Goal: Information Seeking & Learning: Learn about a topic

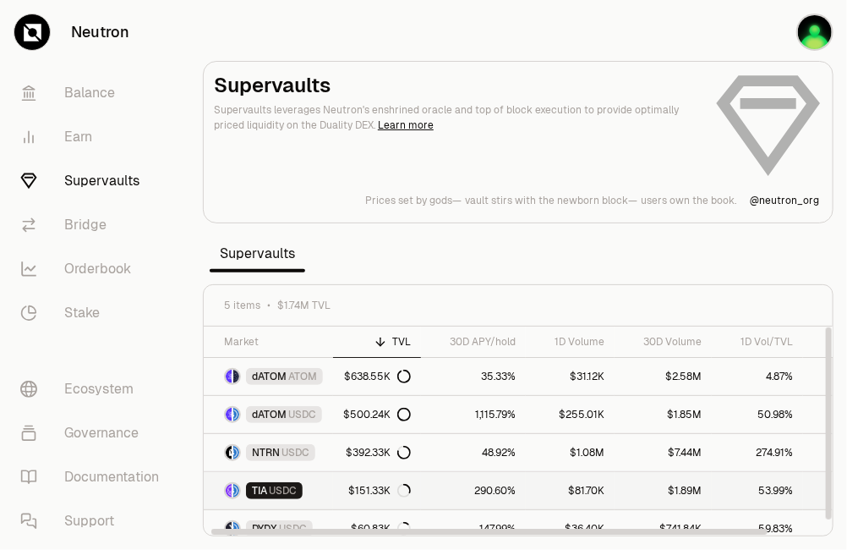
click at [287, 490] on span "USDC" at bounding box center [283, 491] width 28 height 14
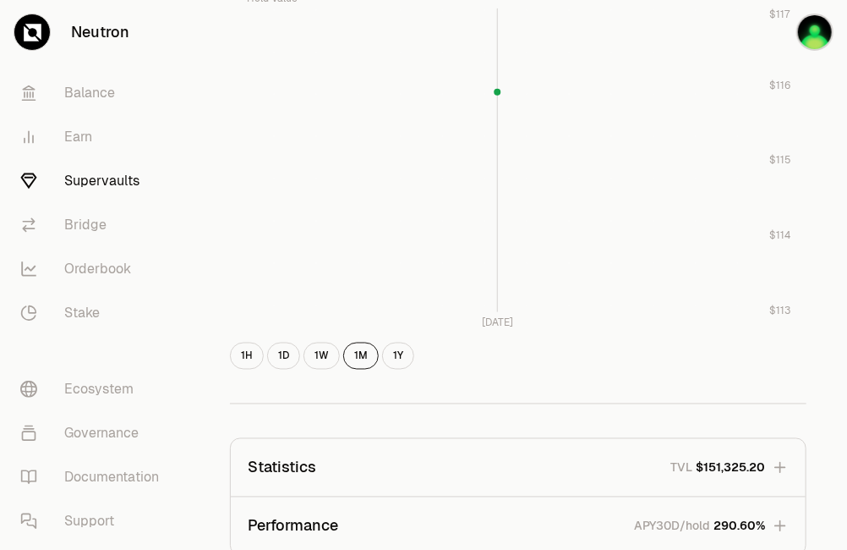
scroll to position [764, 0]
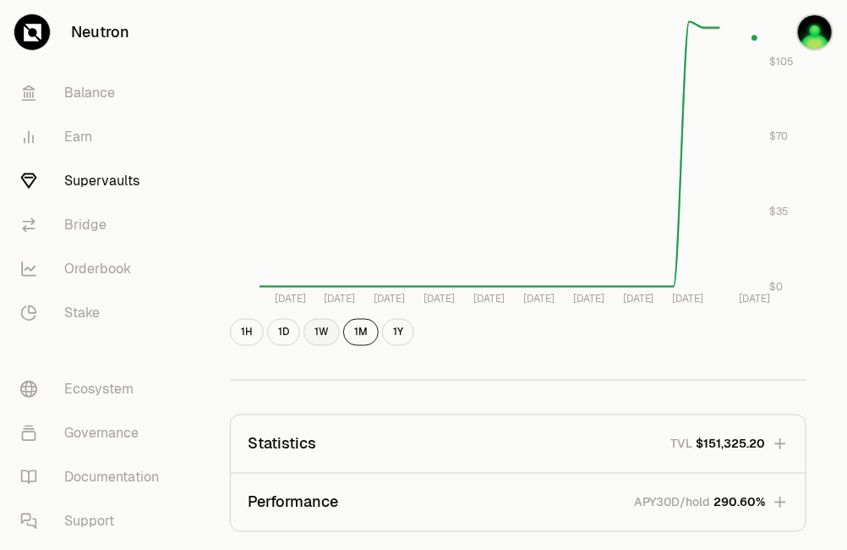
click at [315, 333] on button "1W" at bounding box center [322, 332] width 36 height 27
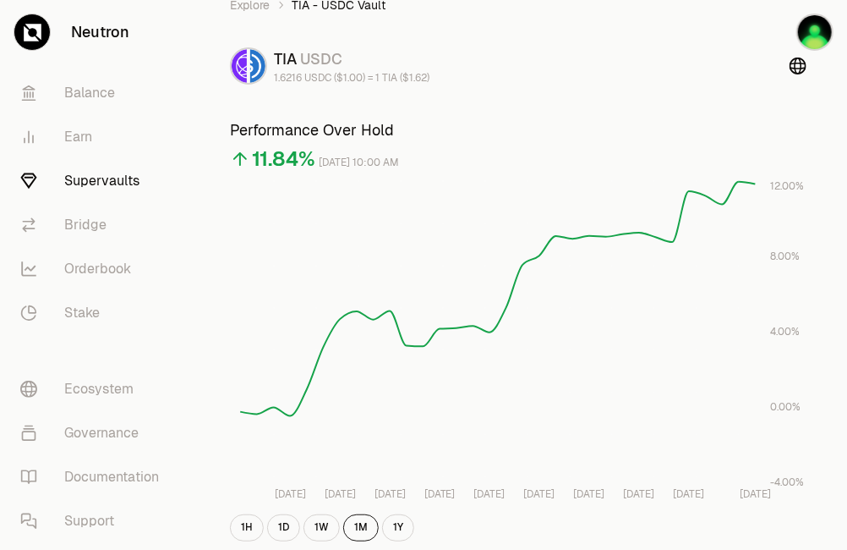
scroll to position [85, 0]
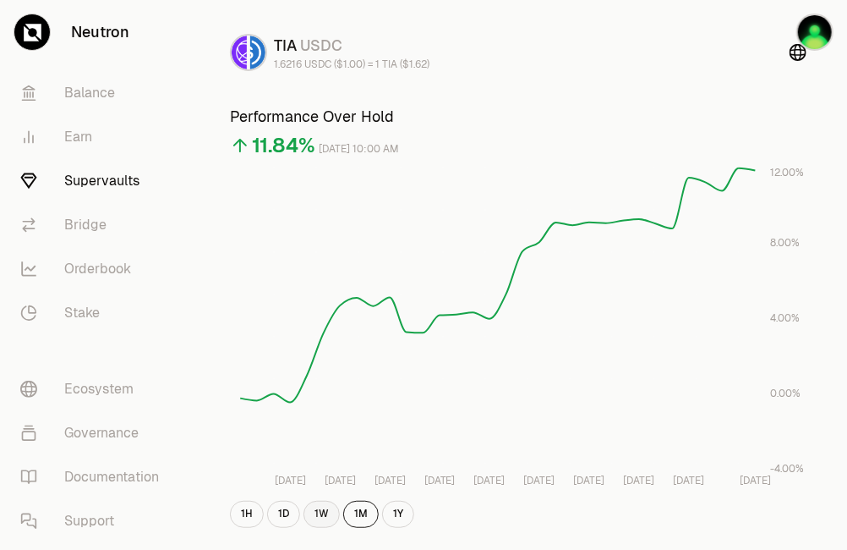
click at [320, 510] on button "1W" at bounding box center [322, 514] width 36 height 27
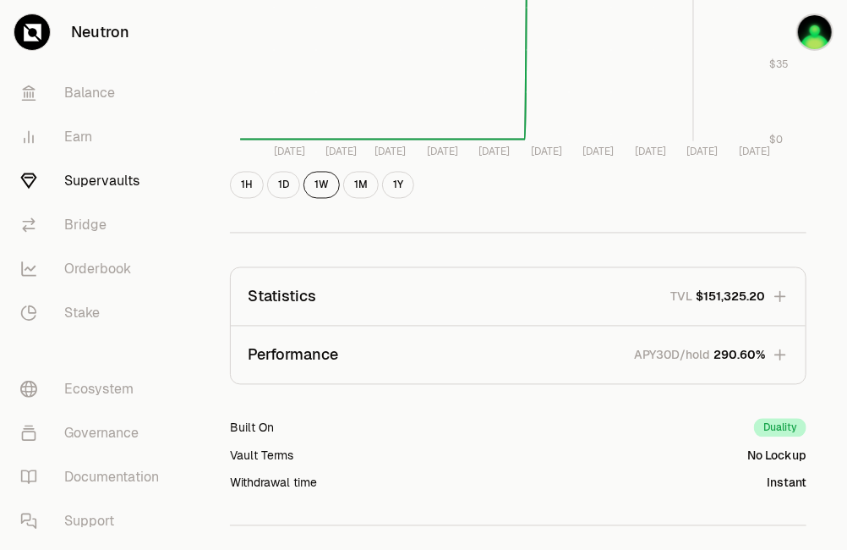
scroll to position [913, 0]
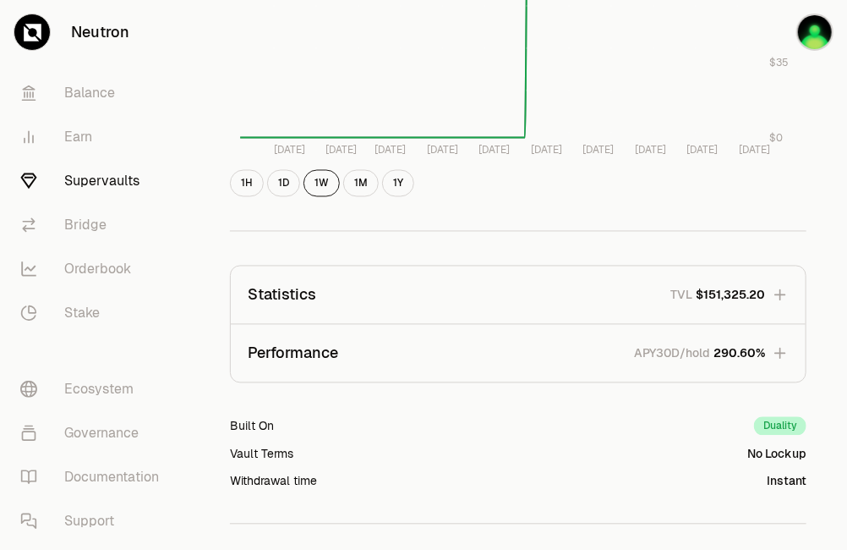
click at [785, 297] on icon "button" at bounding box center [780, 295] width 17 height 17
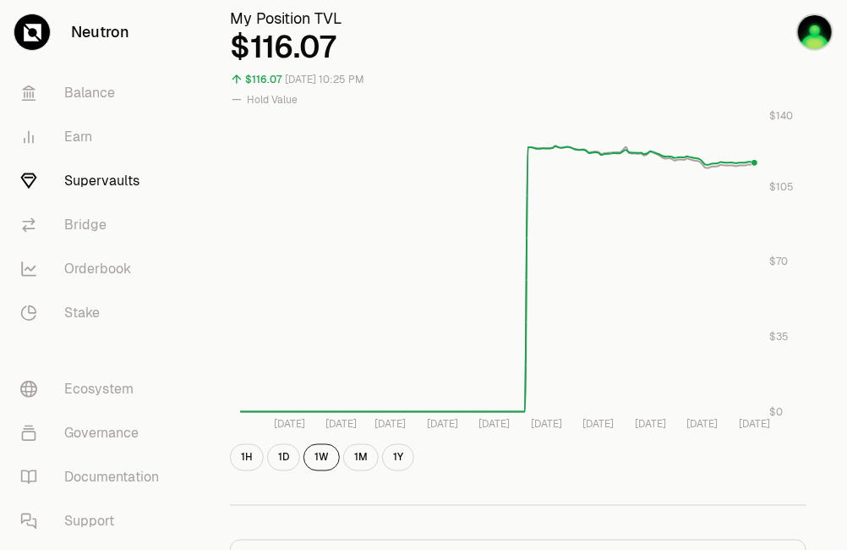
scroll to position [641, 0]
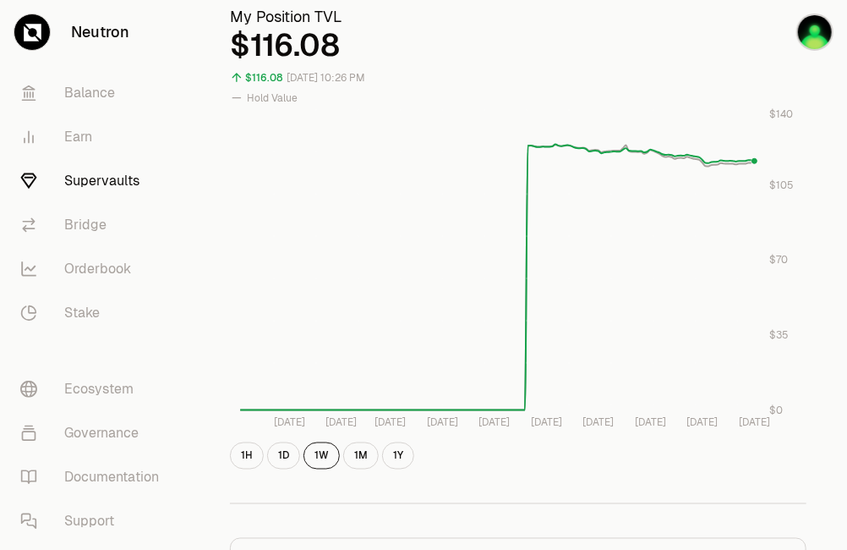
click at [135, 183] on link "Supervaults" at bounding box center [95, 181] width 176 height 44
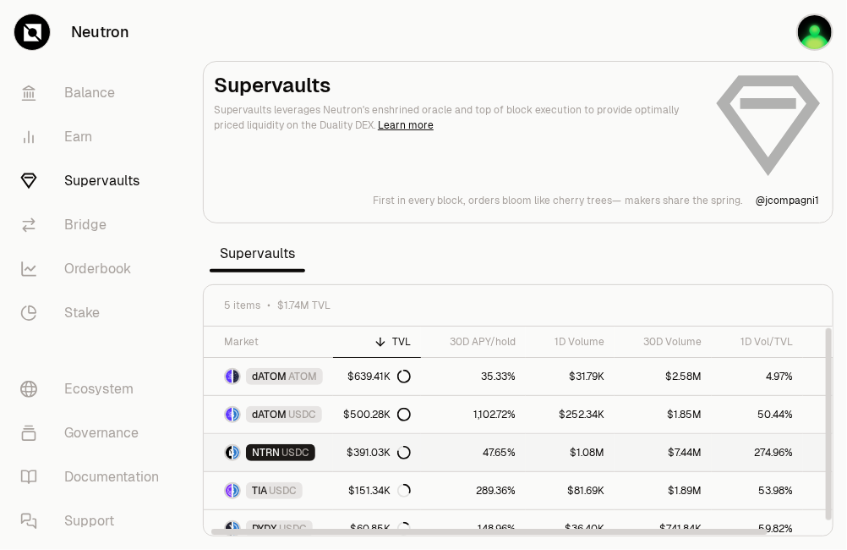
scroll to position [10, 0]
